Goal: Find specific page/section

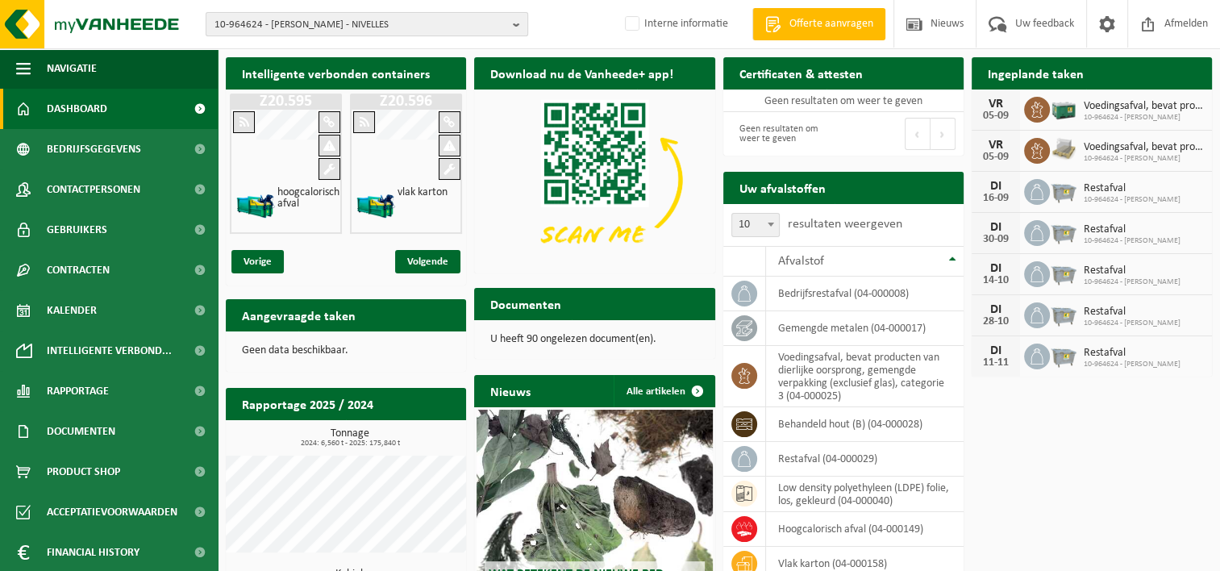
click at [350, 30] on span "10-964624 - LEONIDAS NIVELLES - NIVELLES" at bounding box center [361, 25] width 292 height 24
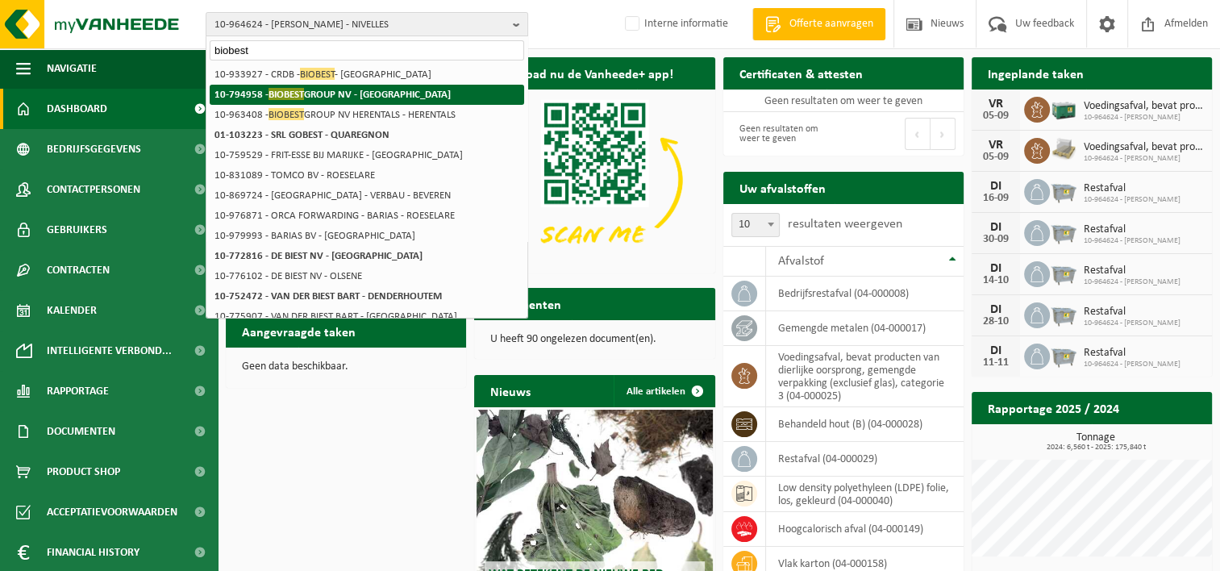
type input "biobest"
click at [385, 88] on strong "10-794958 - BIOBEST GROUP NV - WESTERLO" at bounding box center [333, 94] width 236 height 12
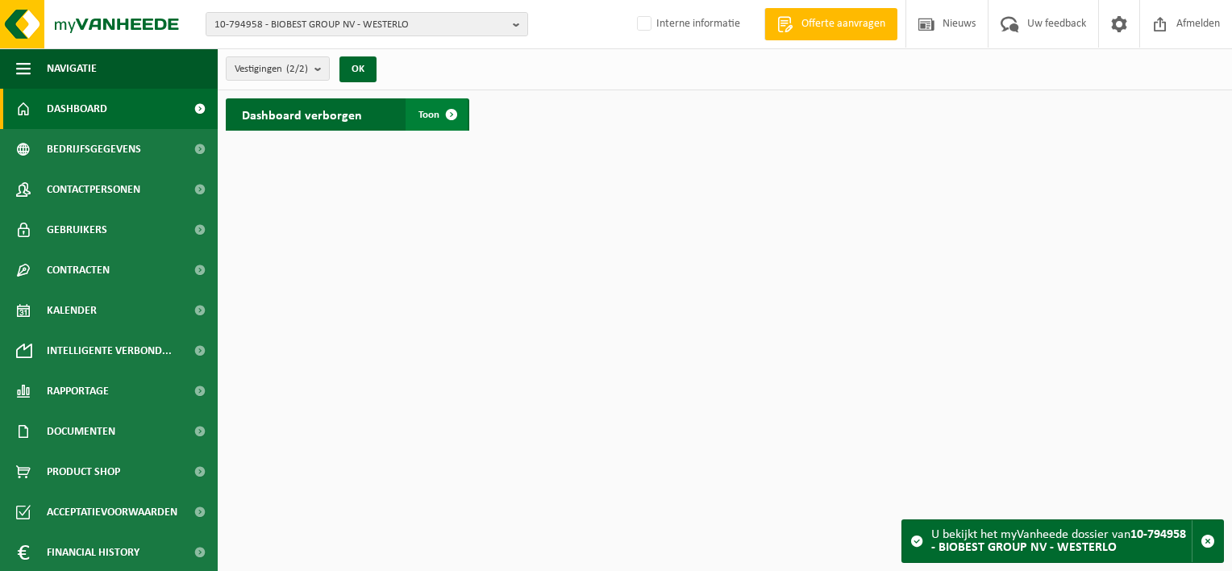
click at [447, 114] on span at bounding box center [451, 114] width 32 height 32
